Goal: Find specific page/section: Find specific page/section

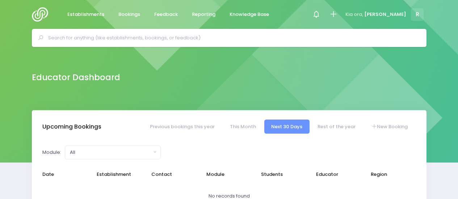
select select "5"
click at [111, 38] on input "text" at bounding box center [232, 38] width 368 height 11
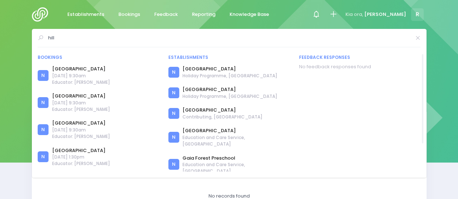
type input "hill"
click at [204, 115] on span "Contributing, Auckland" at bounding box center [222, 117] width 80 height 7
click at [196, 107] on link "Hillpark School" at bounding box center [222, 110] width 80 height 7
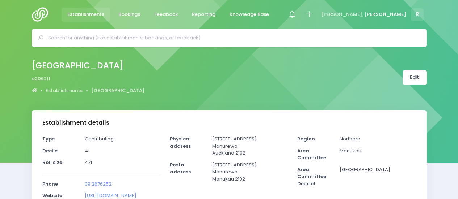
select select "5"
click at [119, 29] on div at bounding box center [229, 38] width 394 height 18
click at [102, 31] on div at bounding box center [229, 38] width 394 height 18
click at [72, 36] on input "text" at bounding box center [232, 38] width 368 height 11
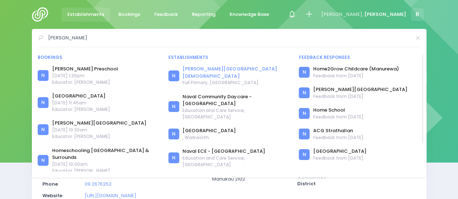
type input "calvin"
click at [199, 69] on link "[PERSON_NAME][GEOGRAPHIC_DATA][DEMOGRAPHIC_DATA]" at bounding box center [235, 72] width 107 height 14
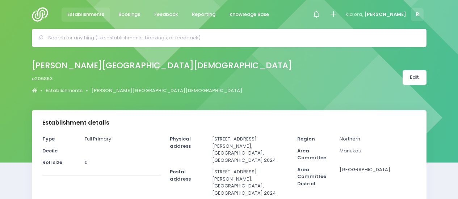
select select "5"
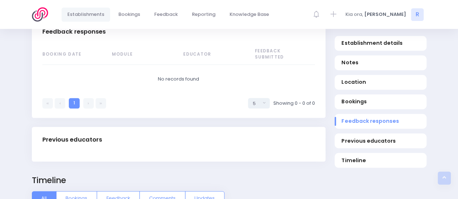
scroll to position [651, 0]
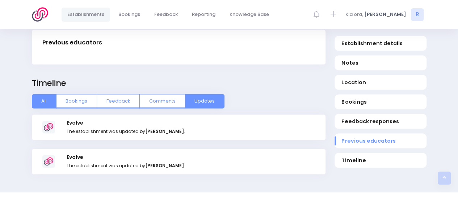
click at [194, 94] on button "Updates" at bounding box center [204, 101] width 39 height 14
click at [44, 94] on button "All" at bounding box center [44, 101] width 25 height 14
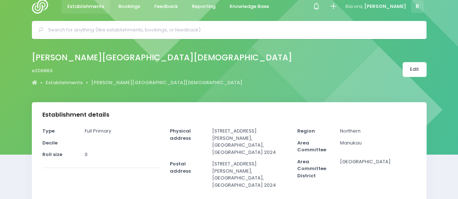
scroll to position [0, 0]
